Goal: Information Seeking & Learning: Understand process/instructions

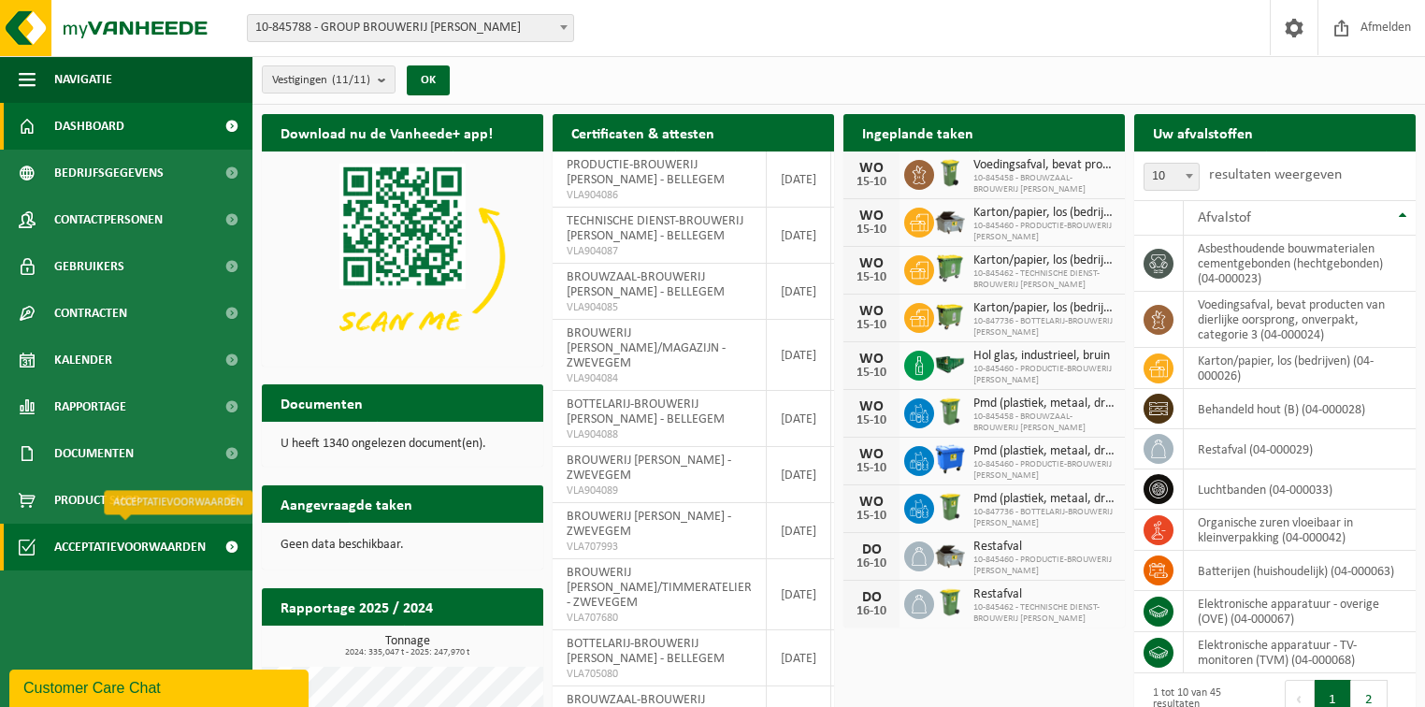
click at [97, 542] on span "Acceptatievoorwaarden" at bounding box center [129, 547] width 151 height 47
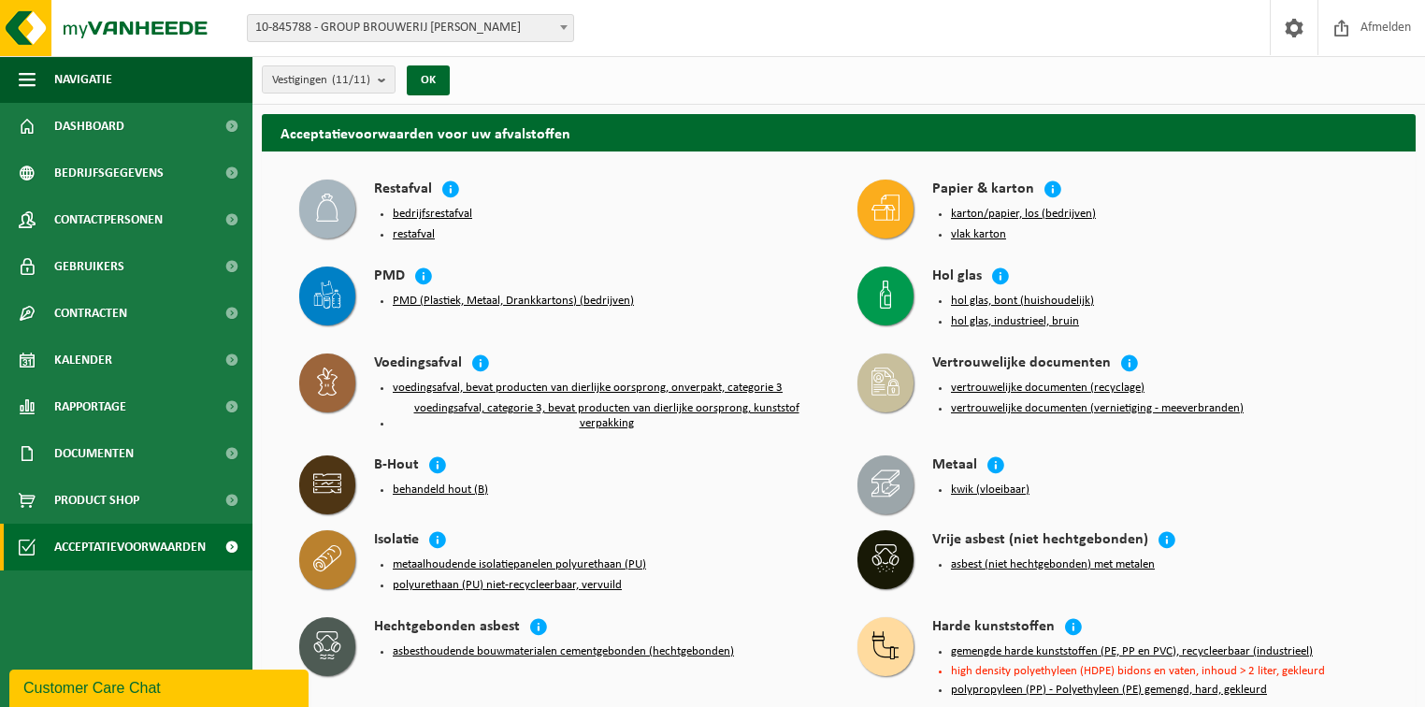
click at [459, 214] on button "bedrijfsrestafval" at bounding box center [432, 214] width 79 height 15
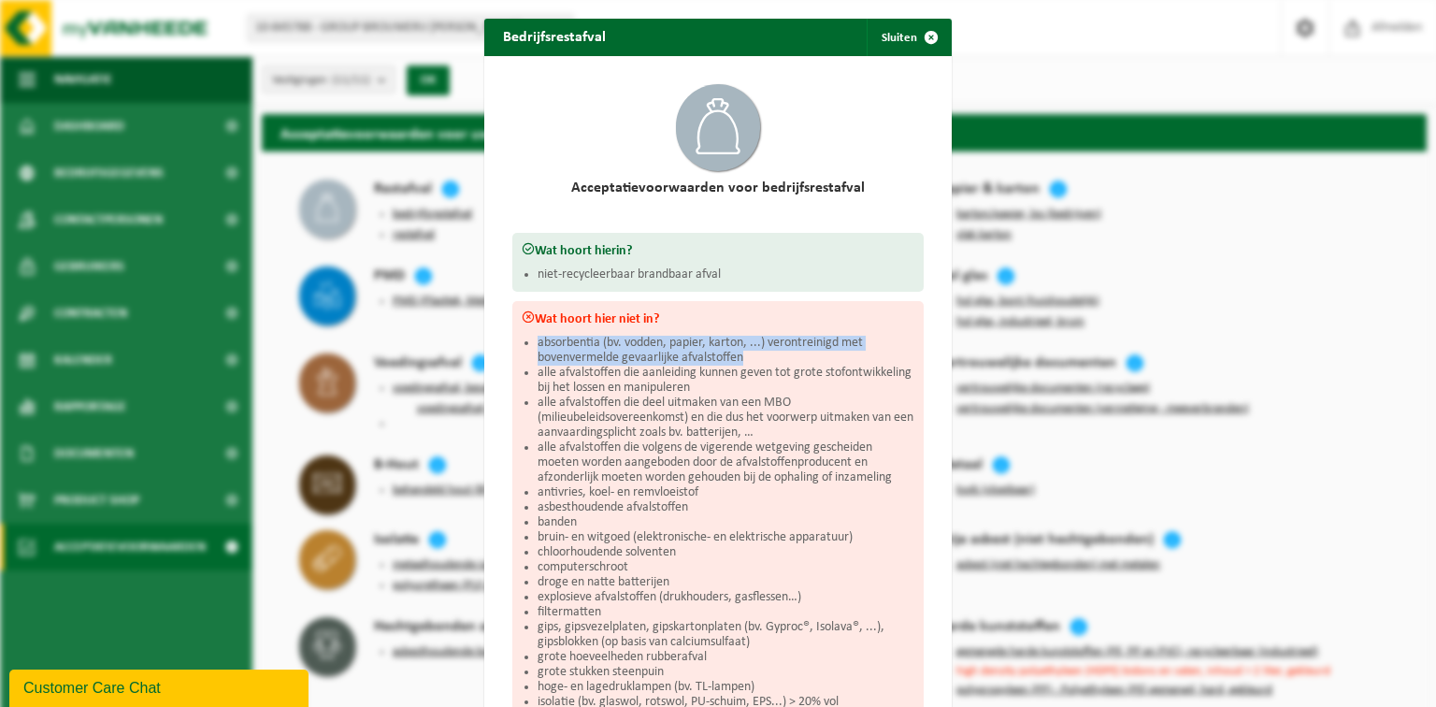
drag, startPoint x: 533, startPoint y: 260, endPoint x: 808, endPoint y: 359, distance: 292.2
click at [808, 359] on li "absorbentia (bv. vodden, papier, karton, ...) verontreinigd met bovenvermelde g…" at bounding box center [726, 351] width 377 height 30
click at [817, 354] on li "absorbentia (bv. vodden, papier, karton, ...) verontreinigd met bovenvermelde g…" at bounding box center [726, 351] width 377 height 30
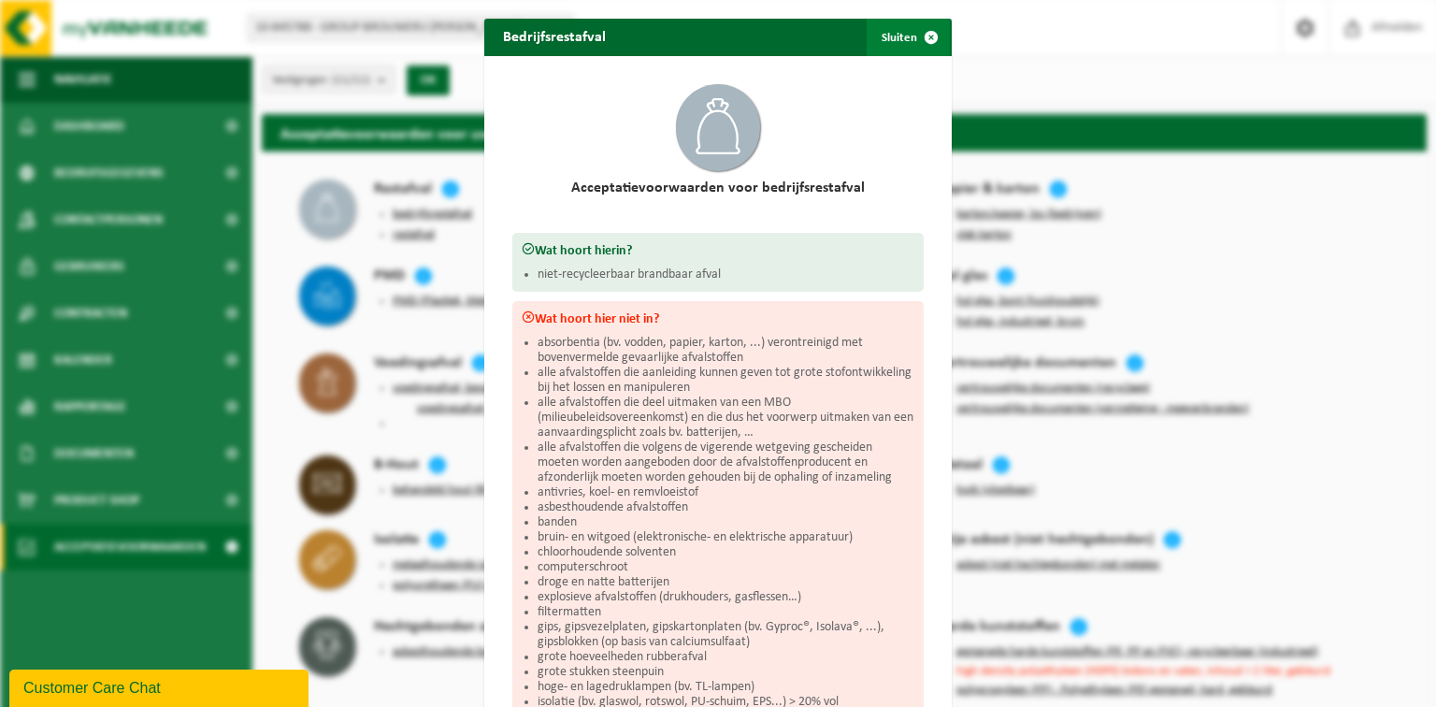
click at [928, 36] on span "button" at bounding box center [931, 37] width 37 height 37
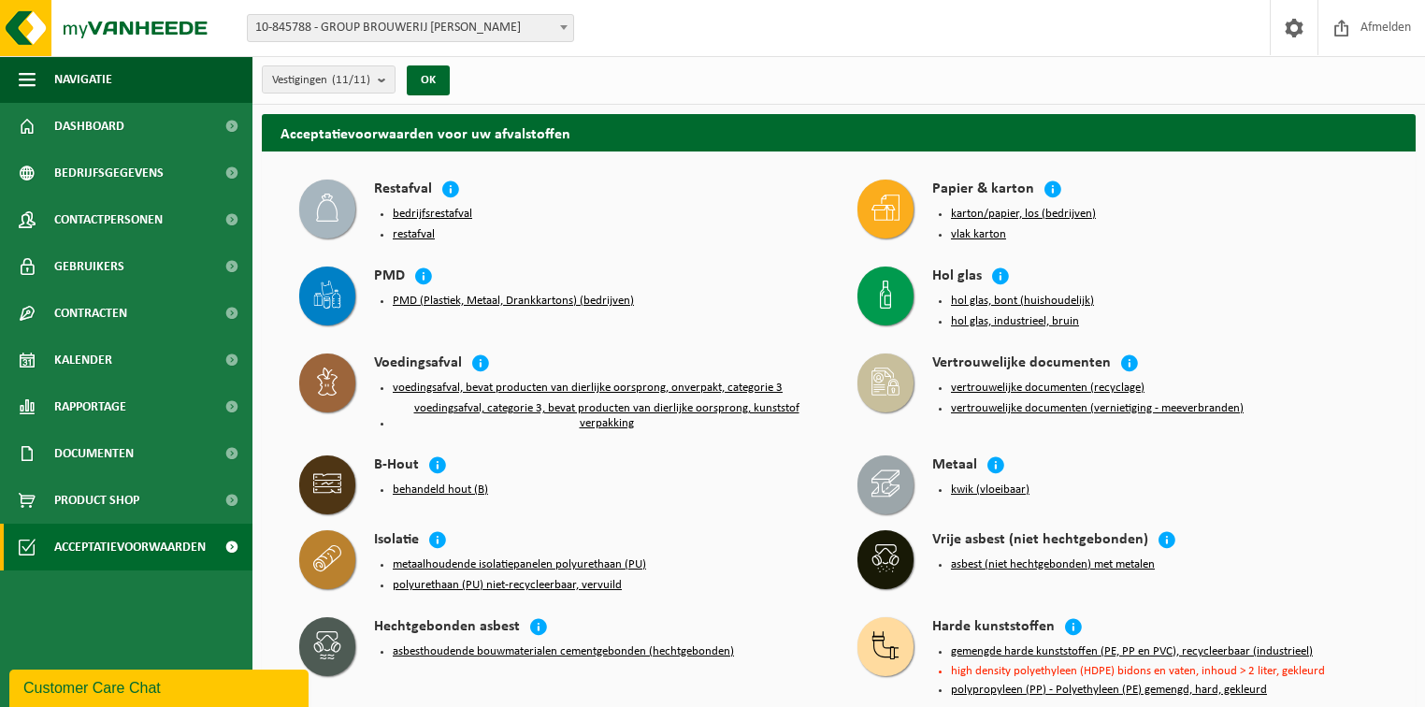
click at [1059, 315] on button "hol glas, industrieel, bruin" at bounding box center [1015, 321] width 128 height 15
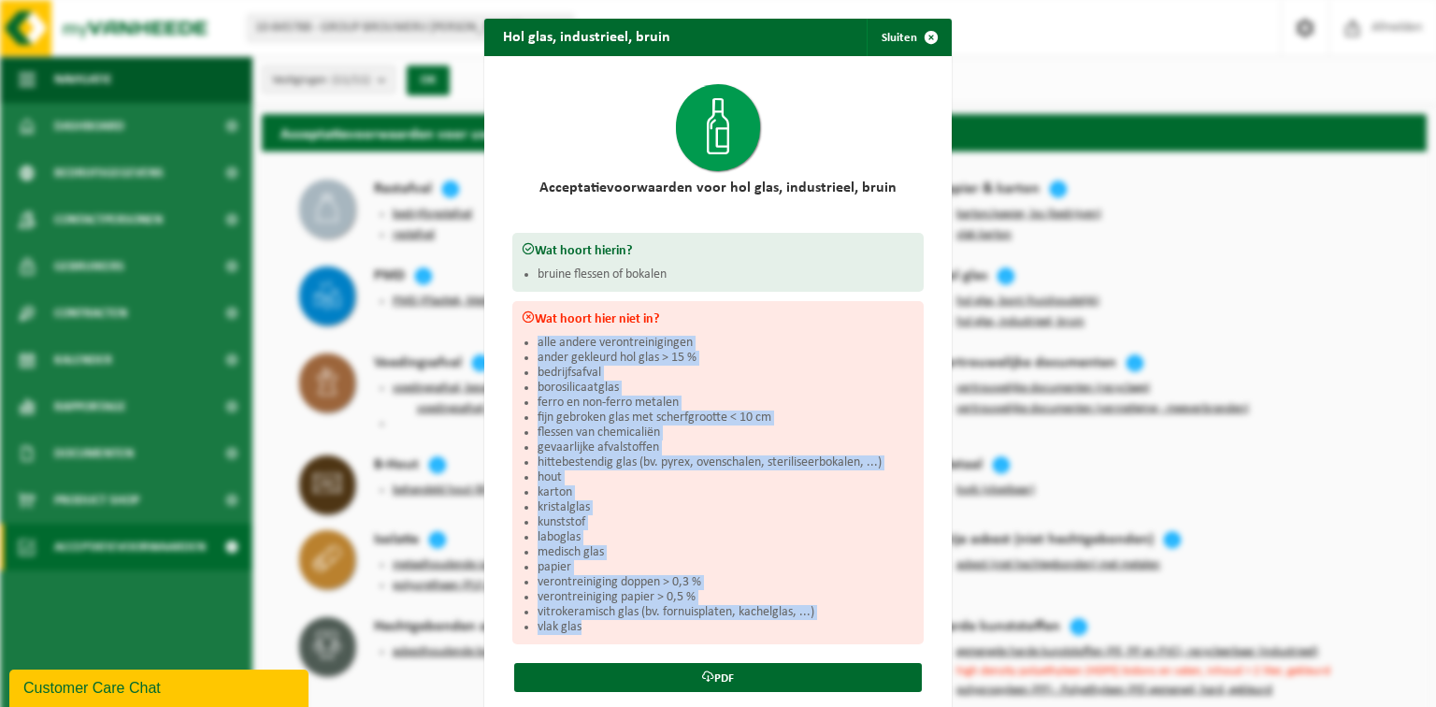
drag, startPoint x: 534, startPoint y: 336, endPoint x: 625, endPoint y: 627, distance: 304.6
click at [626, 627] on ul "alle andere verontreinigingen ander gekleurd hol glas > 15 % bedrijfsafval boro…" at bounding box center [726, 485] width 377 height 299
click at [625, 627] on li "vlak glas" at bounding box center [726, 627] width 377 height 15
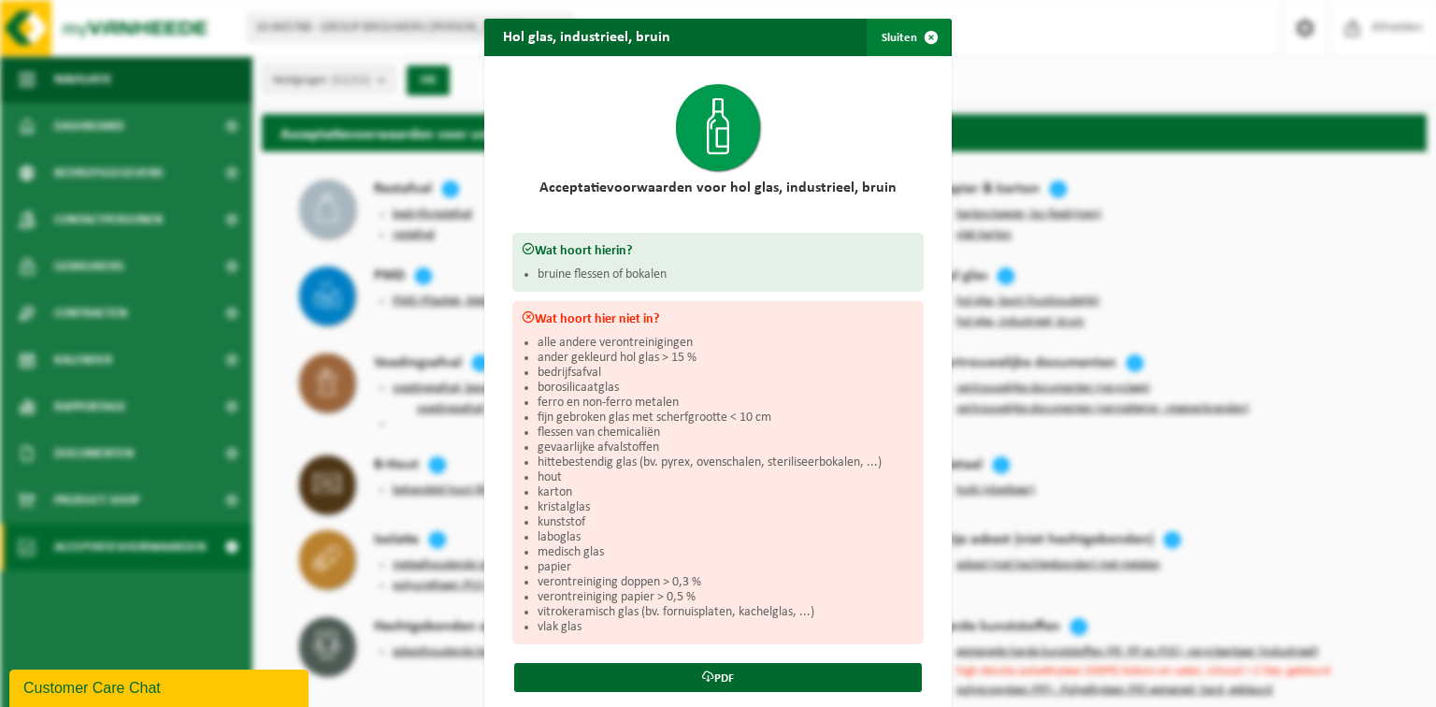
click at [928, 34] on span "button" at bounding box center [931, 37] width 37 height 37
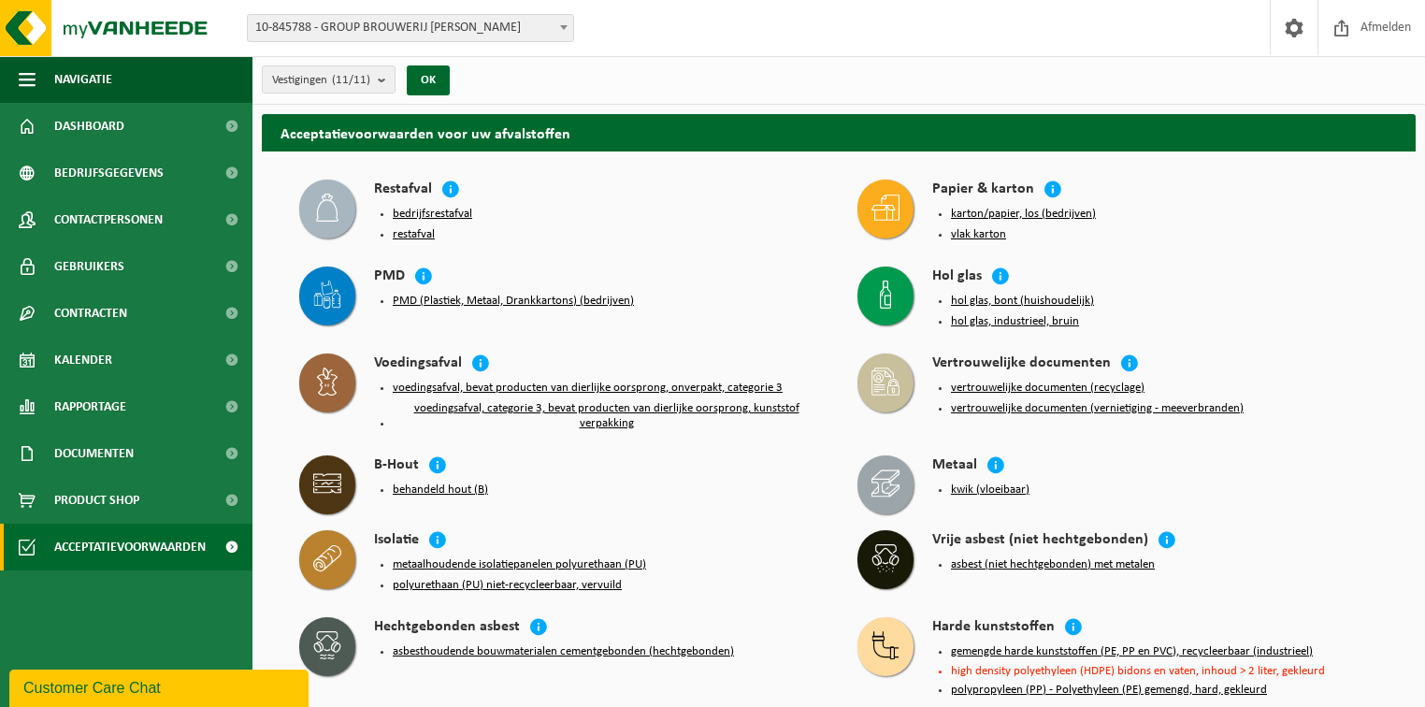
click at [1036, 34] on div "Vestiging: 10-845788 - GROUP BROUWERIJ [PERSON_NAME] 10-768222 - BROUWERIJ [PER…" at bounding box center [712, 28] width 1425 height 57
click at [419, 234] on button "restafval" at bounding box center [414, 234] width 42 height 15
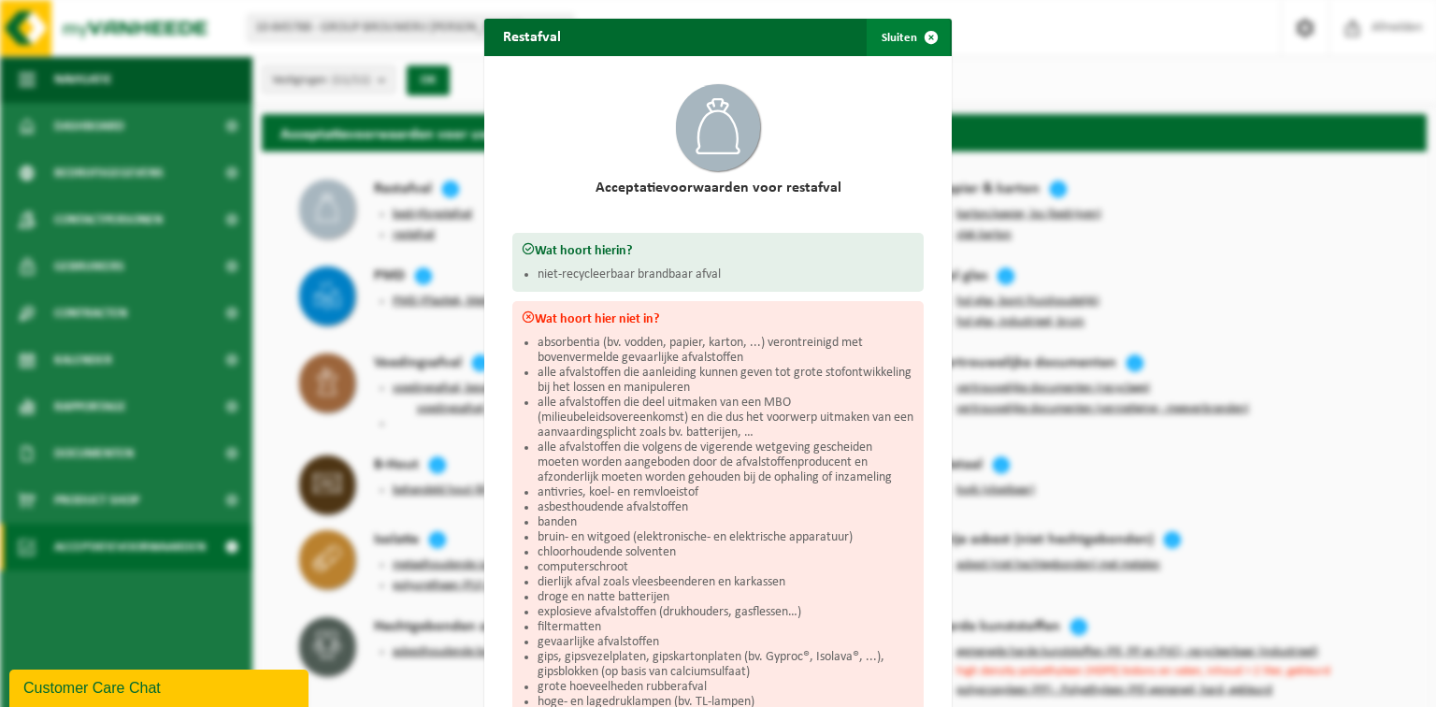
click at [935, 27] on span "button" at bounding box center [931, 37] width 37 height 37
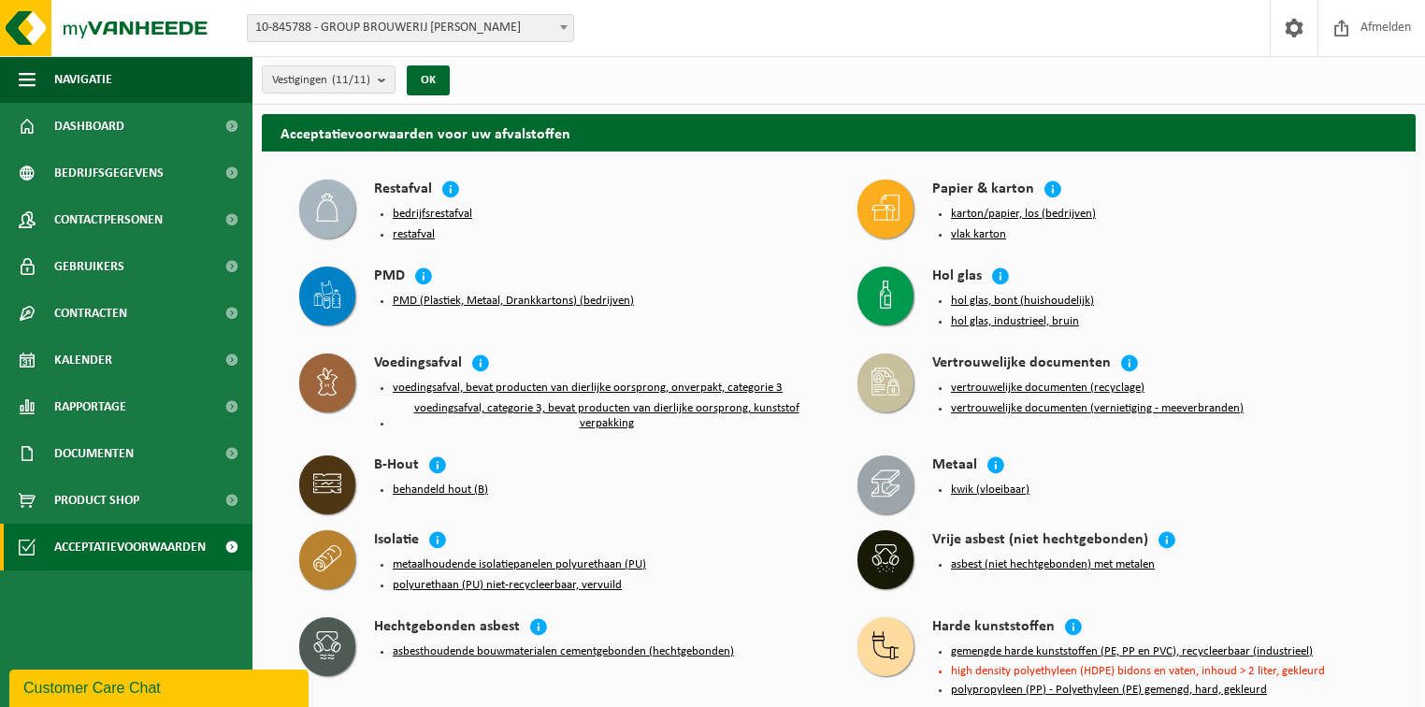
click at [400, 210] on button "bedrijfsrestafval" at bounding box center [432, 214] width 79 height 15
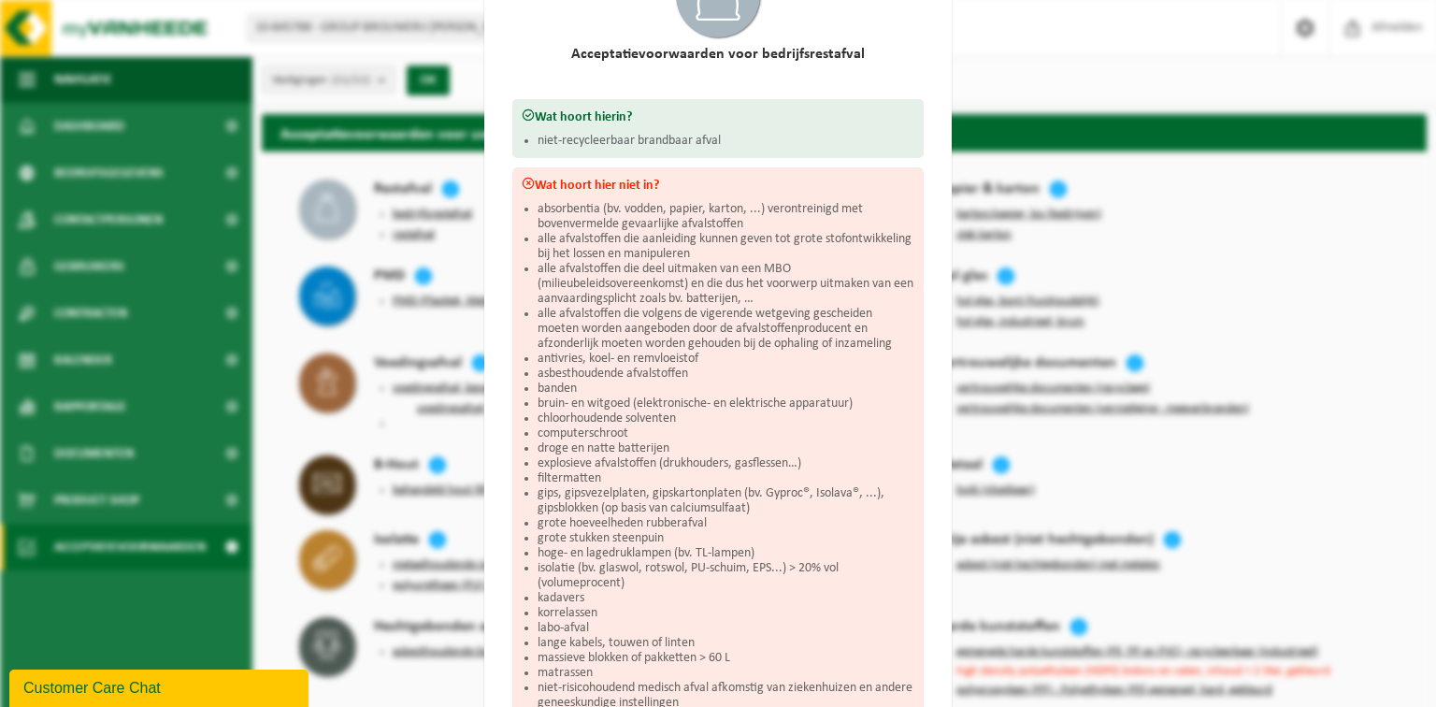
scroll to position [224, 0]
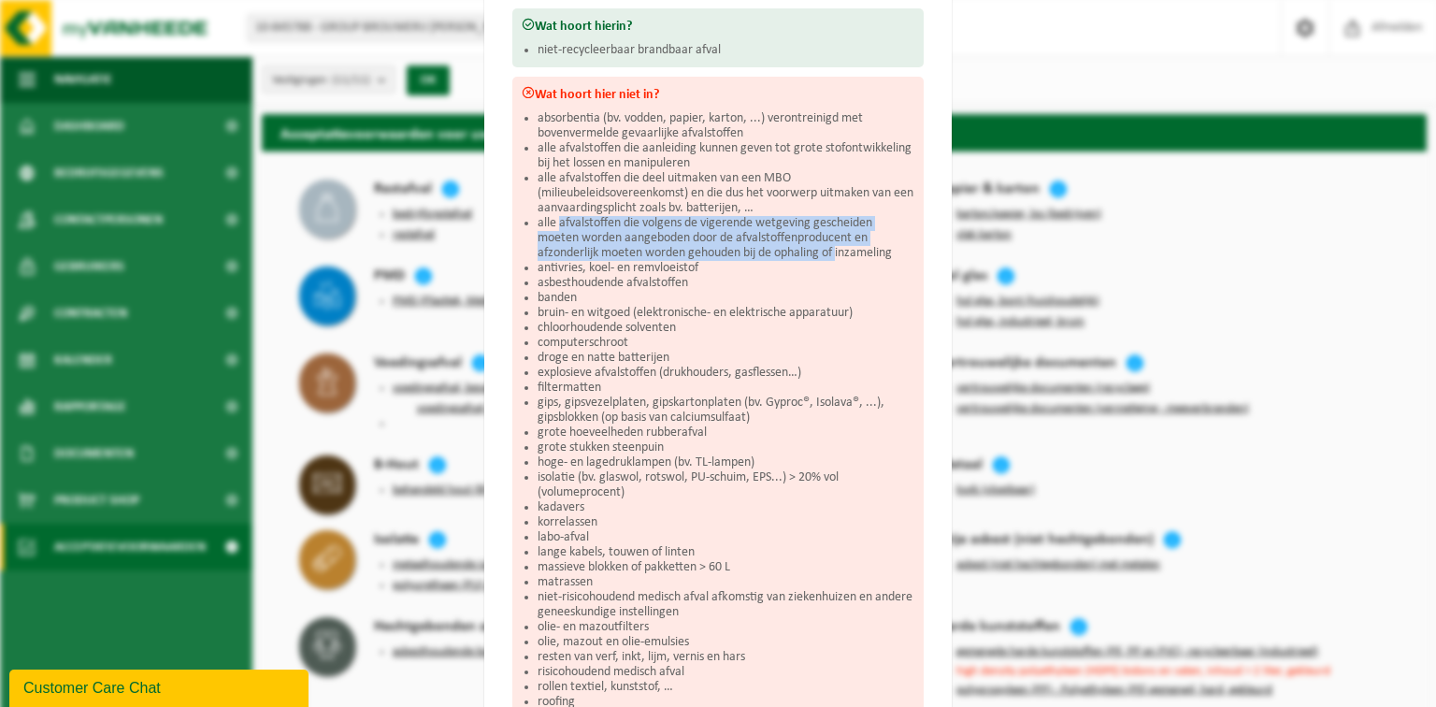
drag, startPoint x: 555, startPoint y: 221, endPoint x: 837, endPoint y: 254, distance: 283.5
click at [837, 254] on li "alle afvalstoffen die volgens de vigerende wetgeving gescheiden moeten worden a…" at bounding box center [726, 238] width 377 height 45
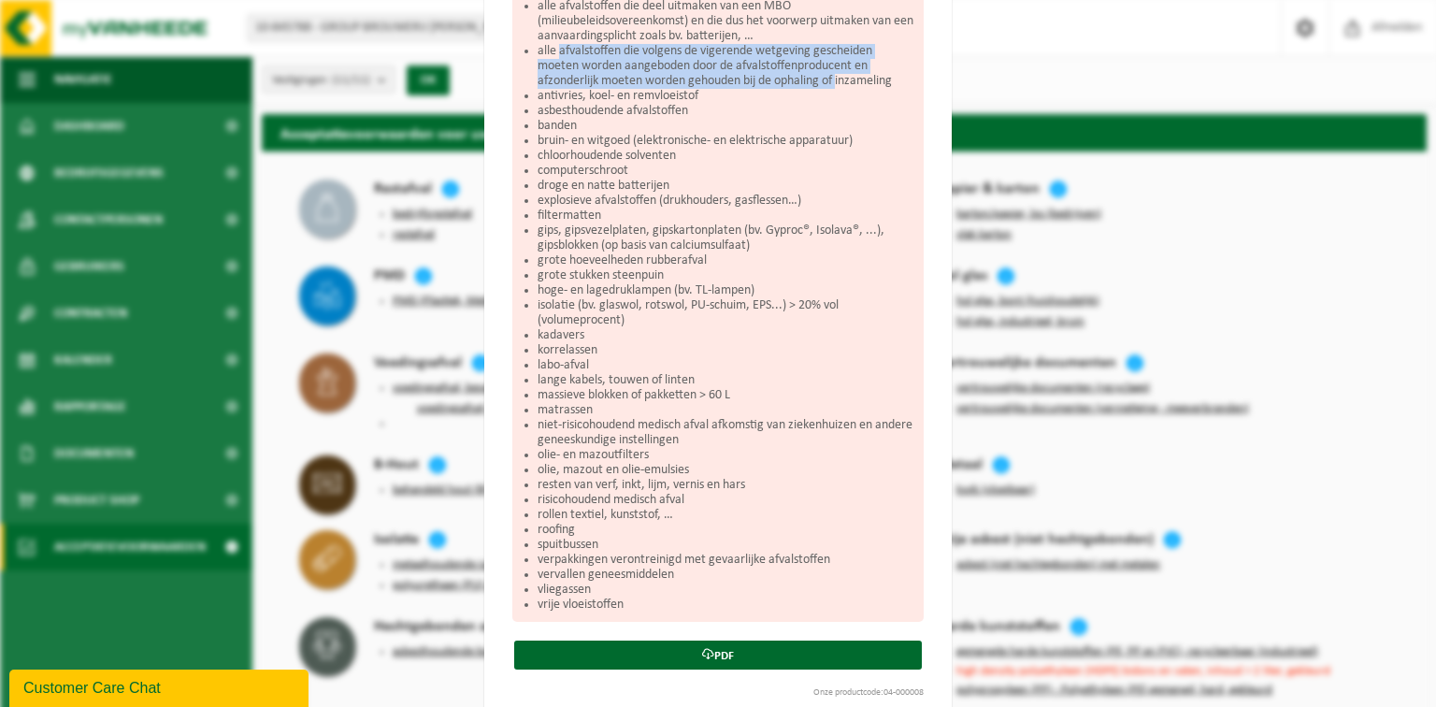
scroll to position [420, 0]
